Goal: Task Accomplishment & Management: Manage account settings

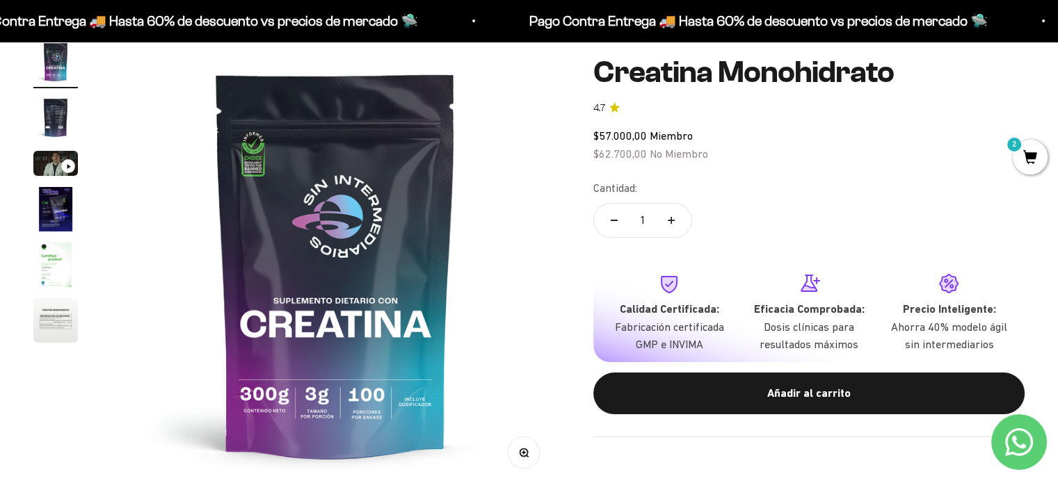
scroll to position [209, 0]
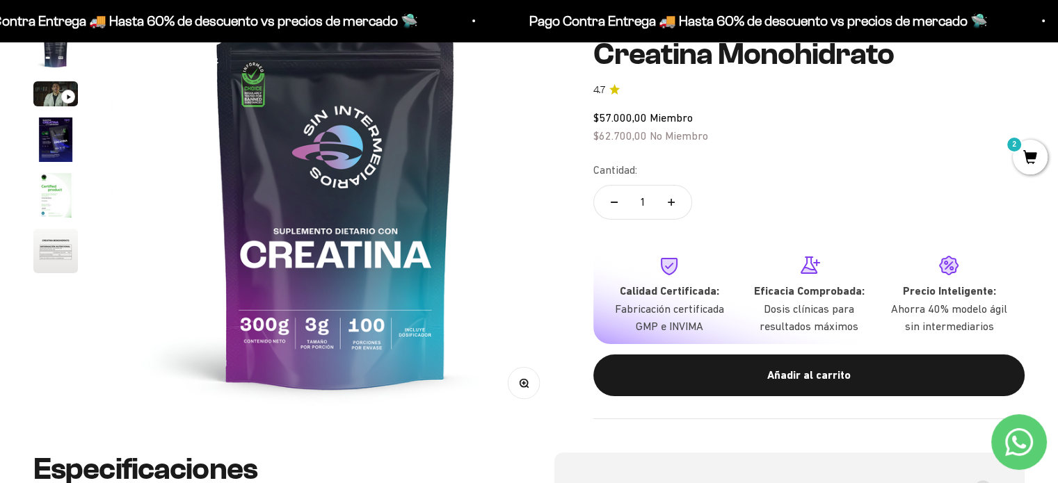
click at [367, 265] on img at bounding box center [335, 194] width 449 height 449
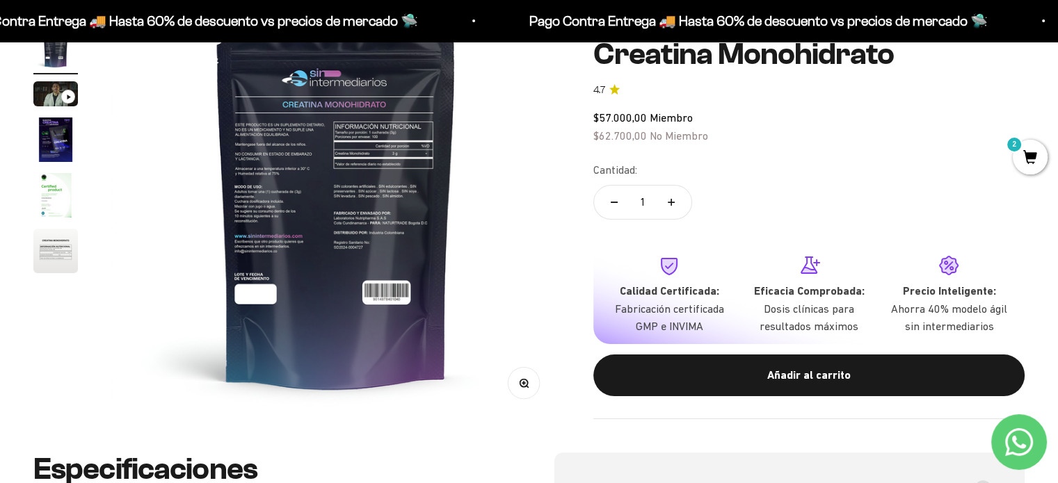
click at [367, 265] on img at bounding box center [335, 194] width 449 height 449
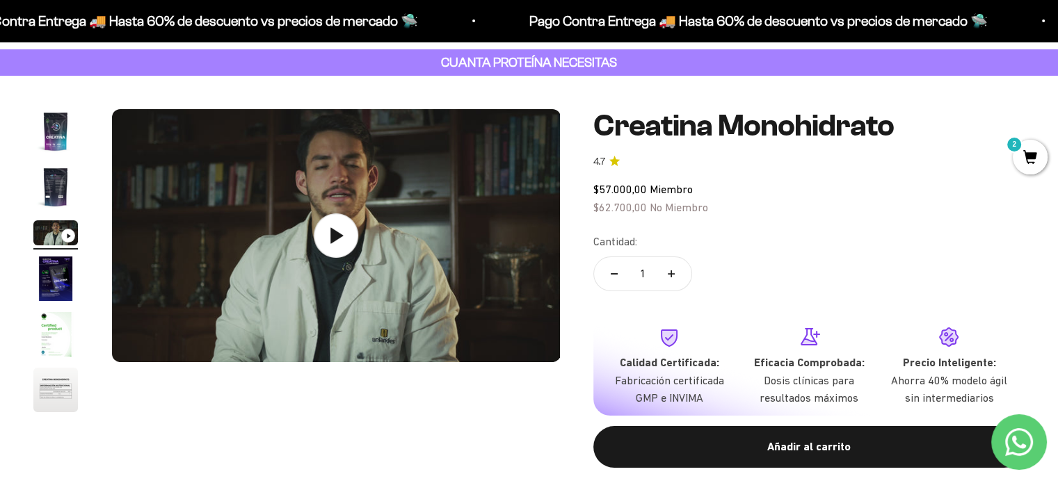
scroll to position [0, 0]
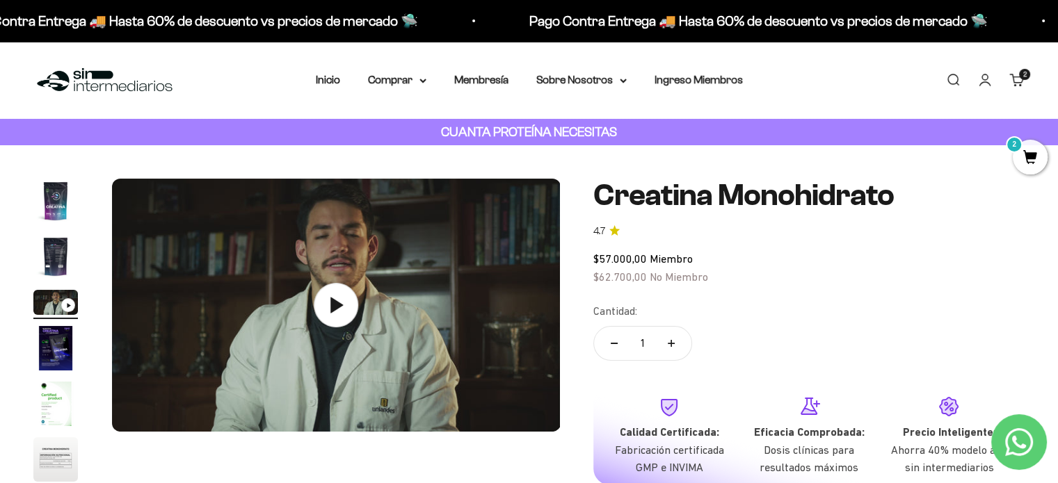
click at [62, 344] on img "Ir al artículo 4" at bounding box center [55, 348] width 45 height 45
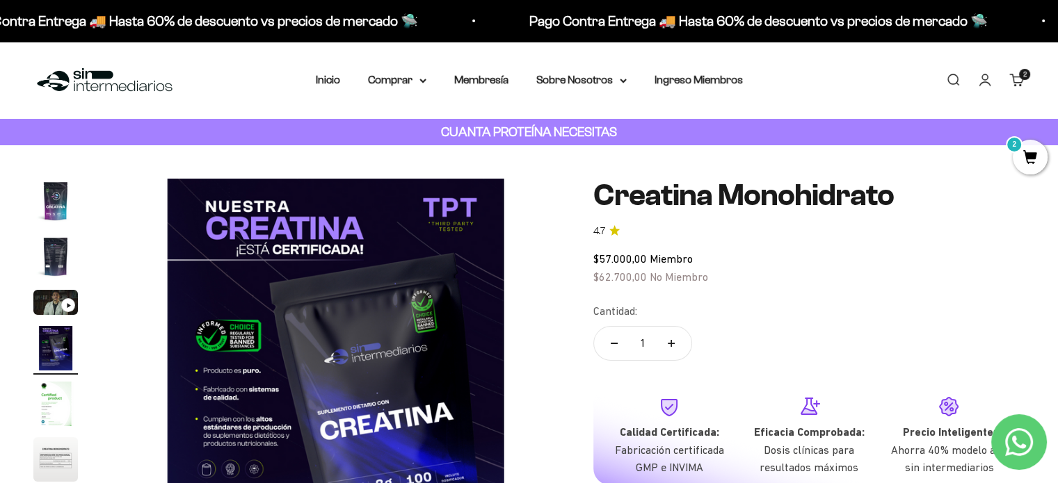
click at [244, 345] on img at bounding box center [335, 403] width 449 height 449
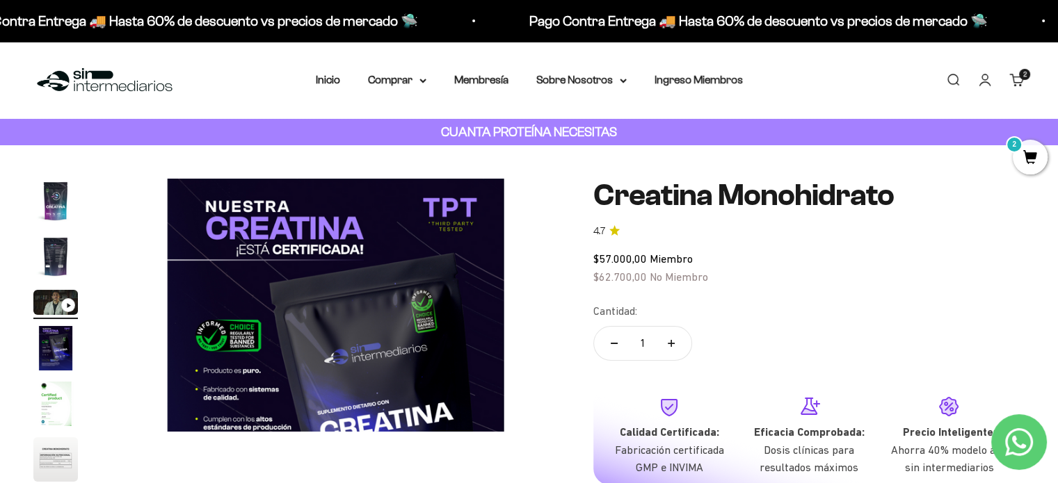
scroll to position [0, 931]
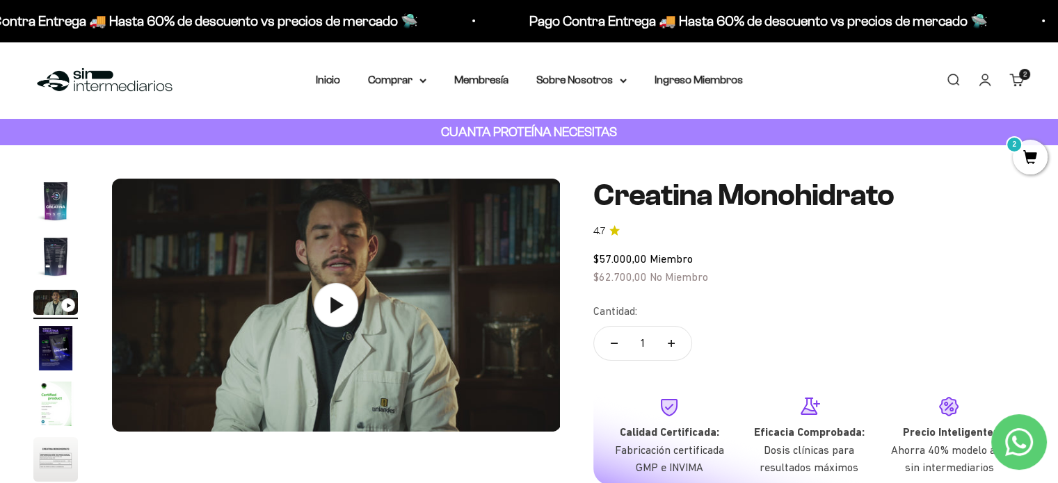
click at [45, 348] on img "Ir al artículo 4" at bounding box center [55, 348] width 45 height 45
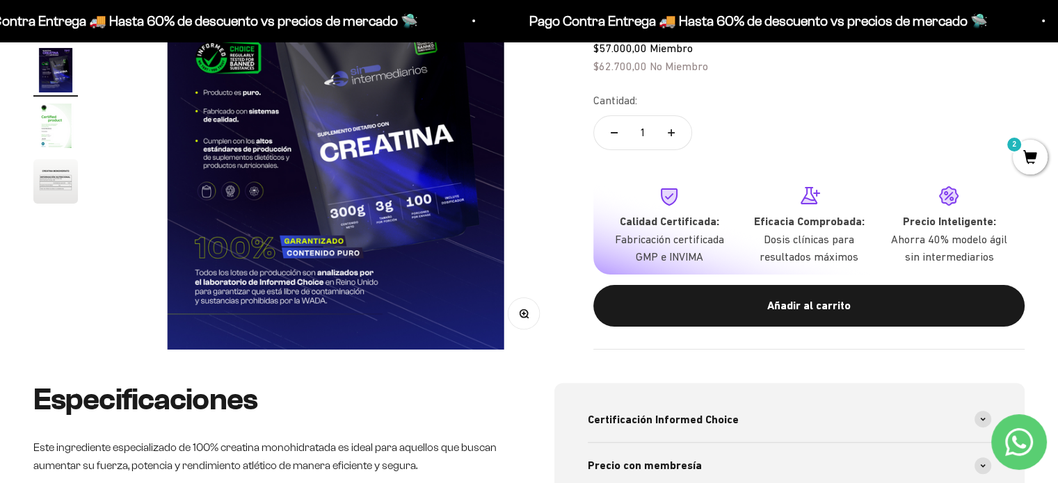
scroll to position [0, 0]
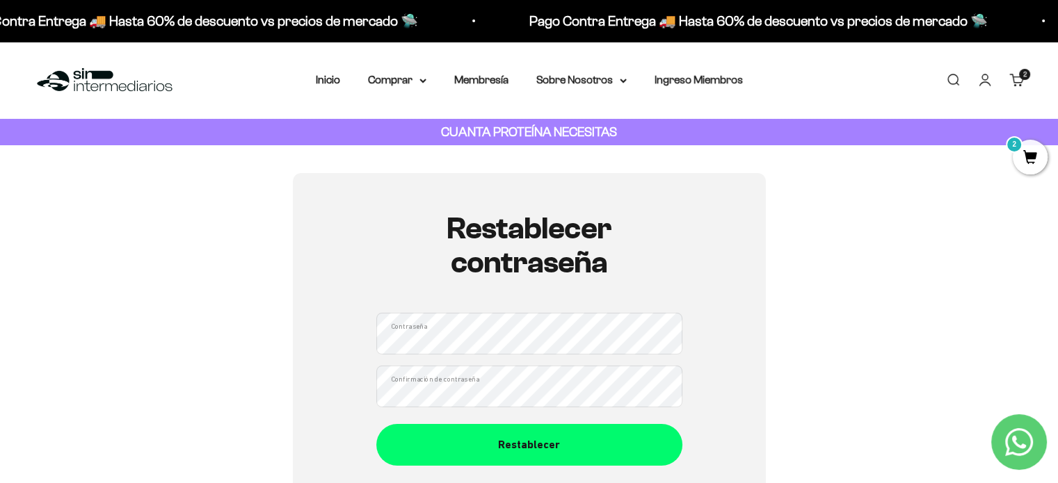
click at [897, 339] on div "Restablecer contraseña Contraseña Confirmación de contraseña Restablecer" at bounding box center [528, 339] width 991 height 332
